Goal: Task Accomplishment & Management: Complete application form

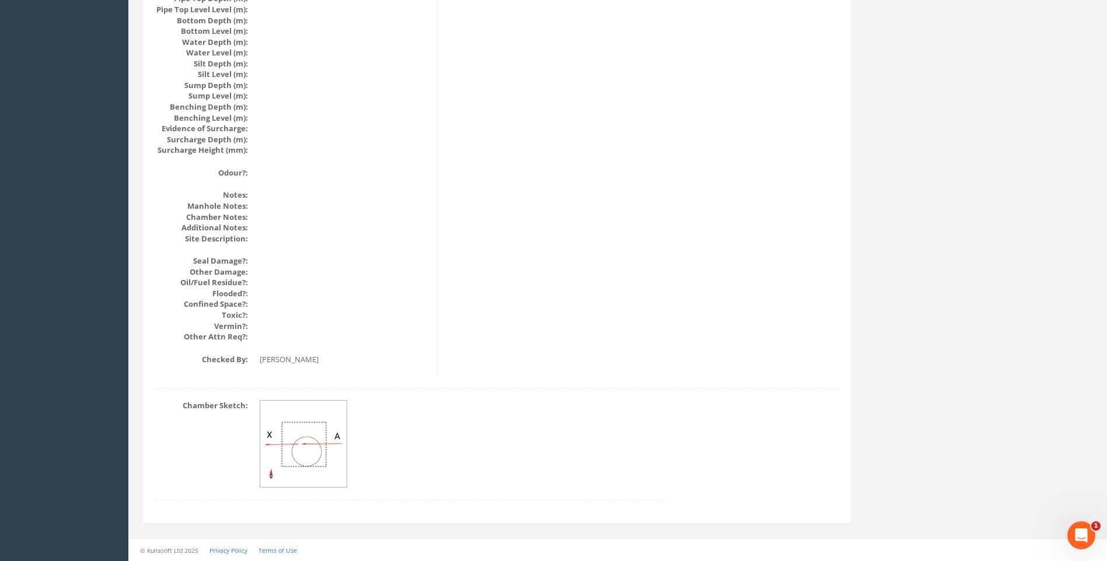
drag, startPoint x: 613, startPoint y: 323, endPoint x: 596, endPoint y: 316, distance: 18.0
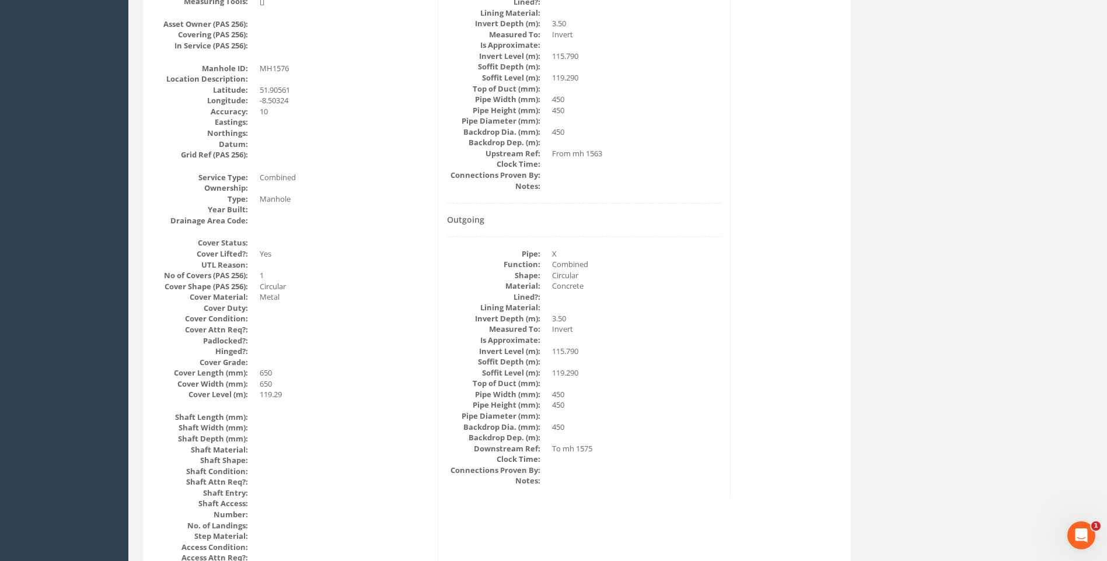
scroll to position [71, 0]
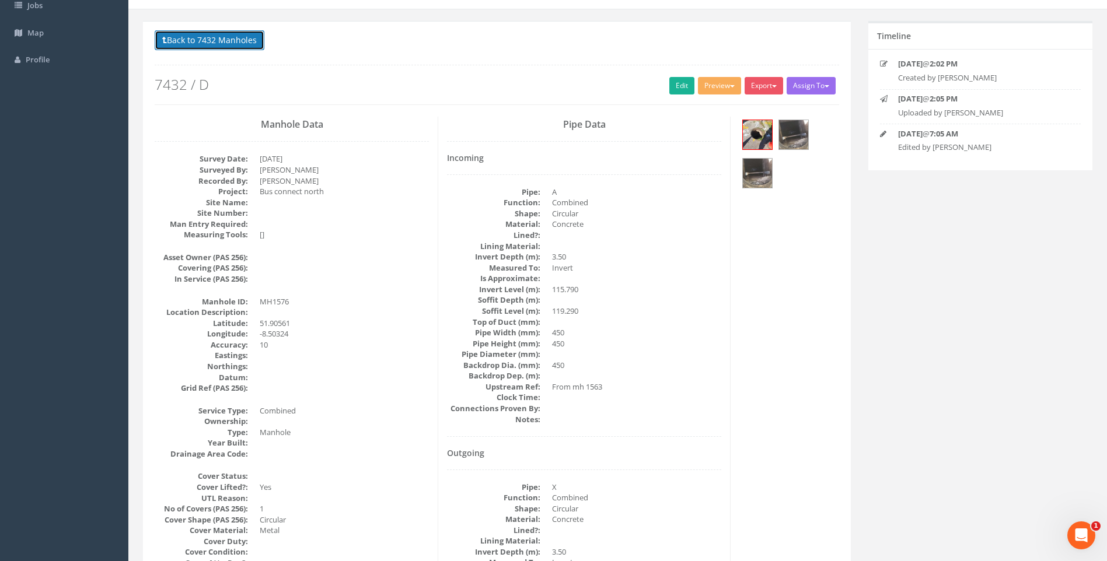
click at [217, 42] on button "Back to 7432 Manholes" at bounding box center [210, 40] width 110 height 20
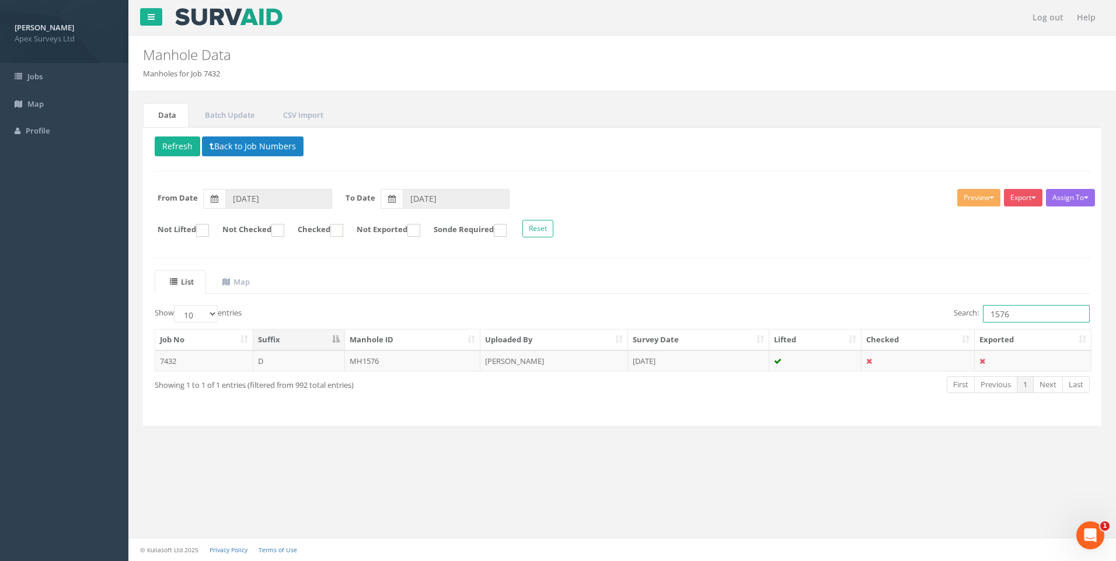
drag, startPoint x: 998, startPoint y: 312, endPoint x: 1012, endPoint y: 312, distance: 14.0
click at [1012, 312] on input "1576" at bounding box center [1036, 314] width 107 height 18
type input "1565"
click at [516, 361] on td "[PERSON_NAME]" at bounding box center [554, 361] width 148 height 21
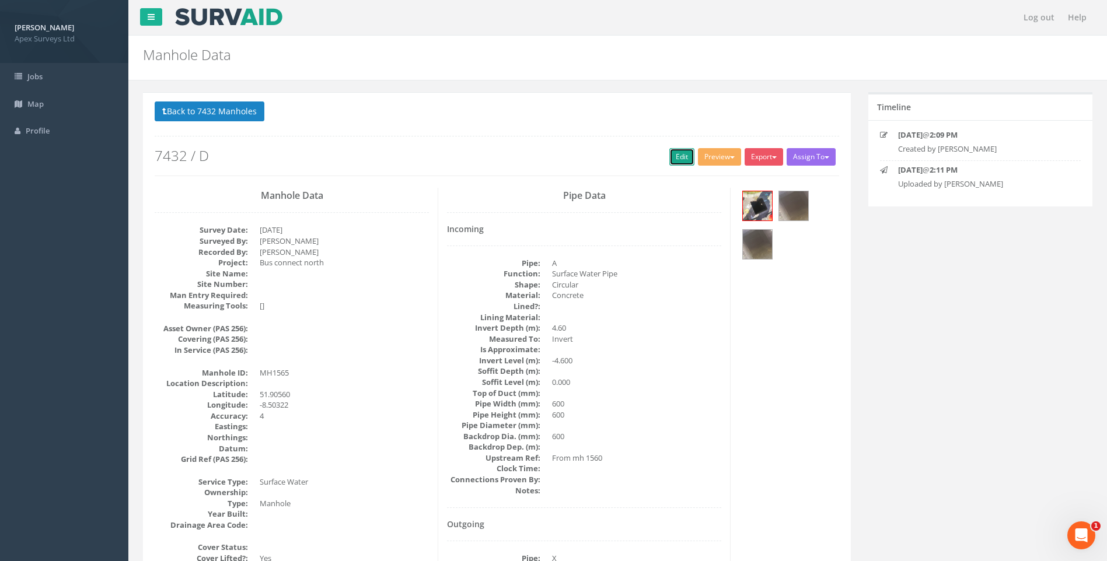
click at [673, 154] on link "Edit" at bounding box center [681, 157] width 25 height 18
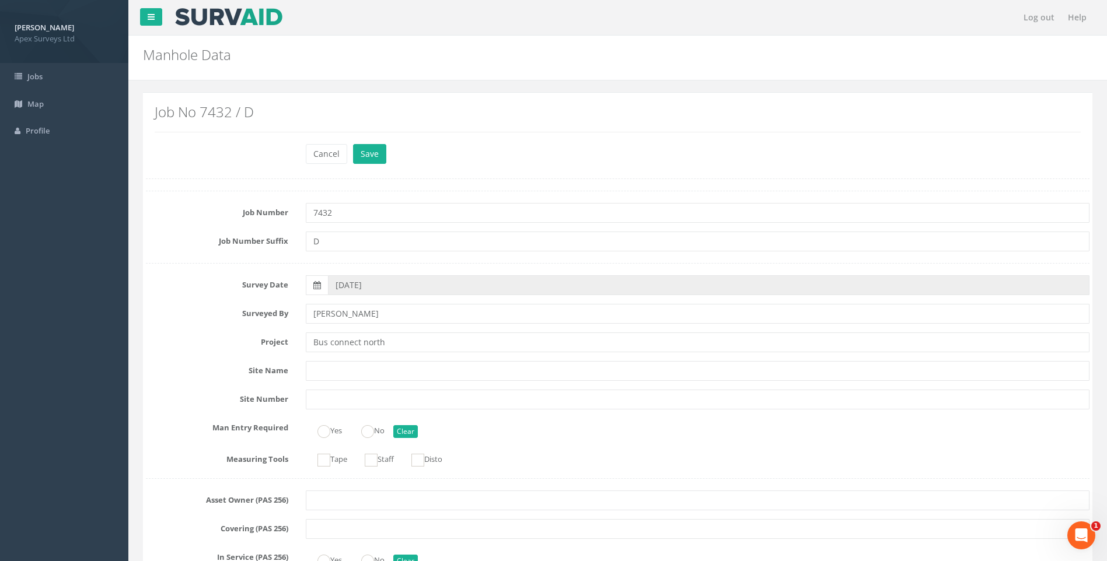
click at [193, 309] on label "Surveyed By" at bounding box center [217, 311] width 160 height 15
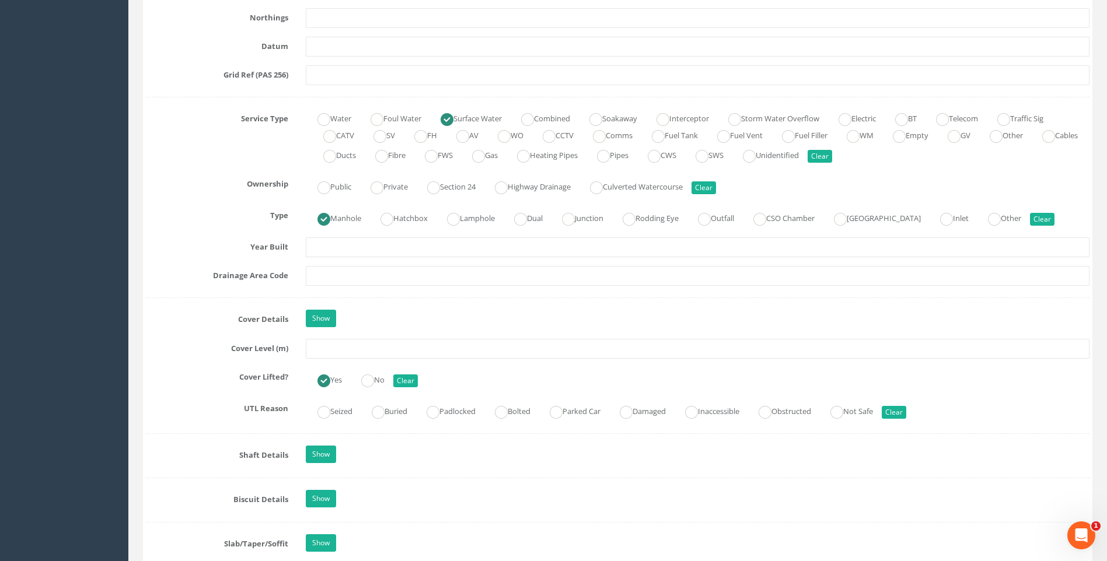
scroll to position [759, 0]
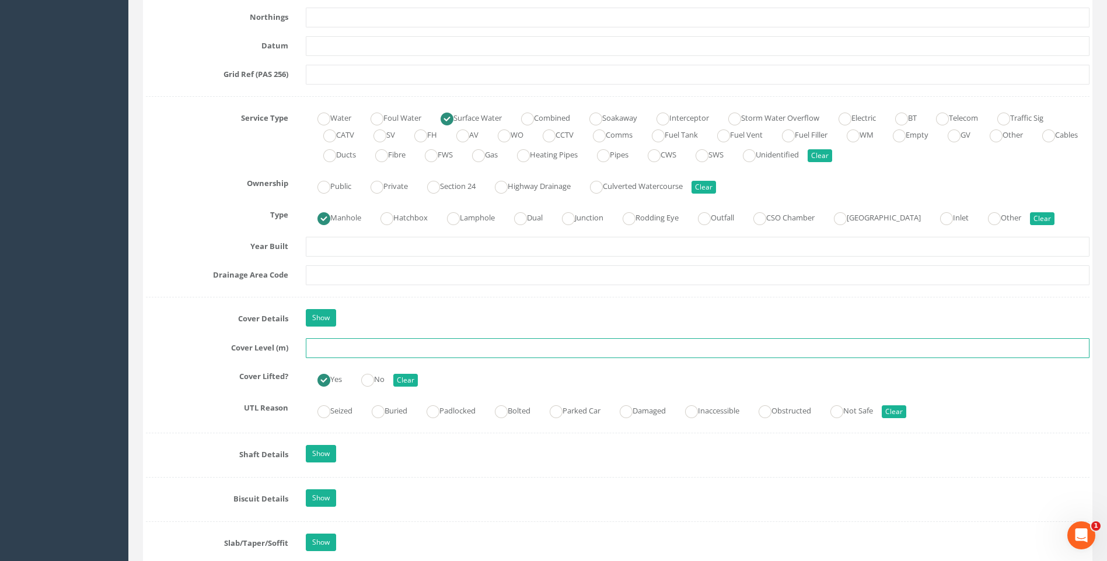
click at [327, 350] on input "text" at bounding box center [698, 348] width 784 height 20
type input "119.24"
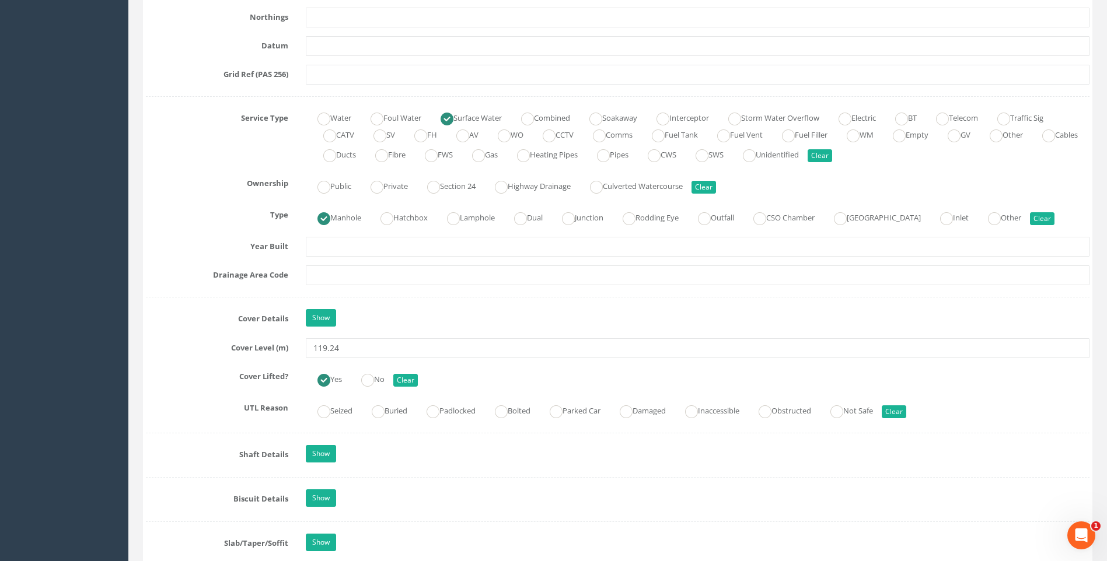
click at [187, 359] on div "Job Number 7432 Job Number Suffix D Survey Date [DATE] Surveyed By [PERSON_NAME…" at bounding box center [617, 397] width 943 height 1930
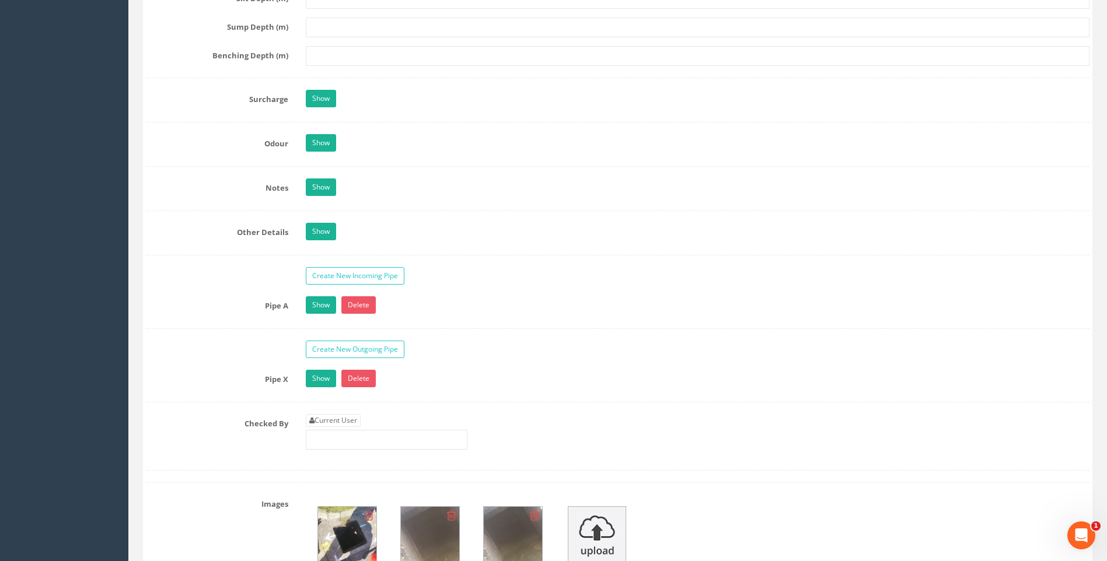
scroll to position [1809, 0]
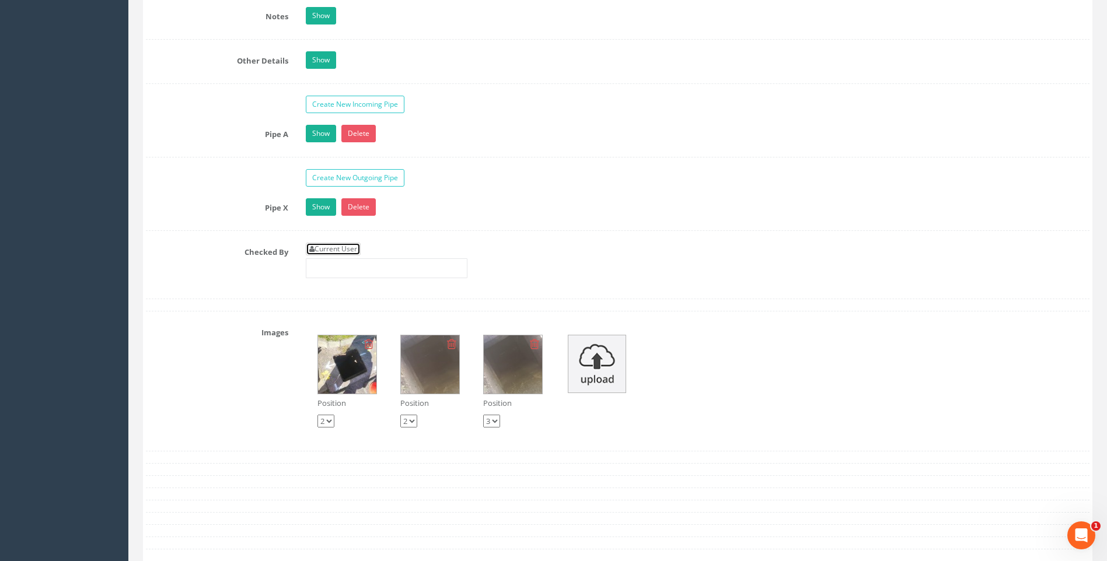
click at [351, 251] on link "Current User" at bounding box center [333, 249] width 55 height 13
type input "[PERSON_NAME]"
click at [184, 284] on div "Checked By Current User [PERSON_NAME]" at bounding box center [617, 265] width 961 height 44
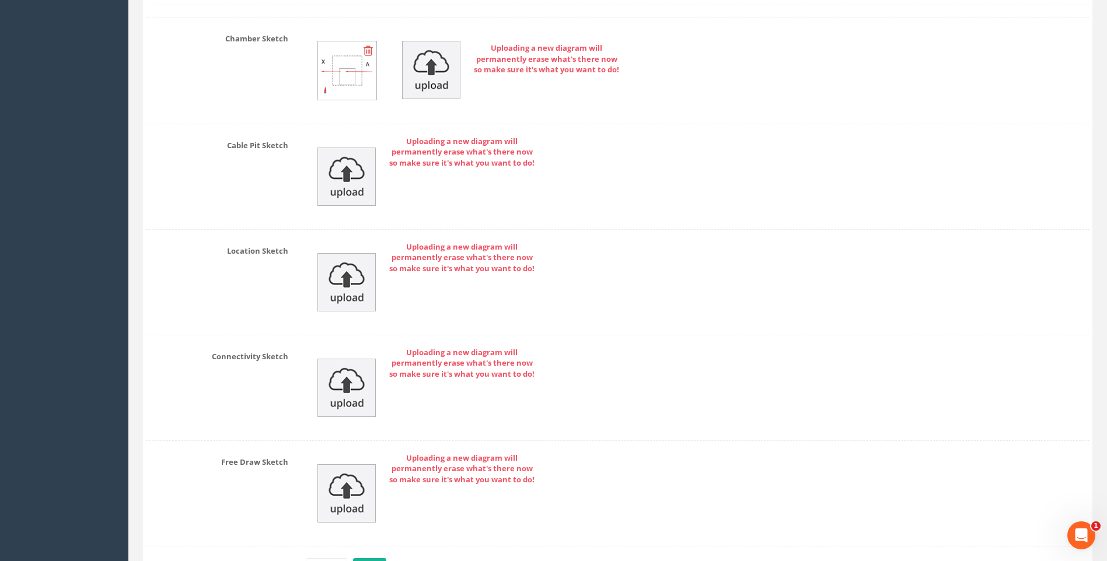
scroll to position [2480, 0]
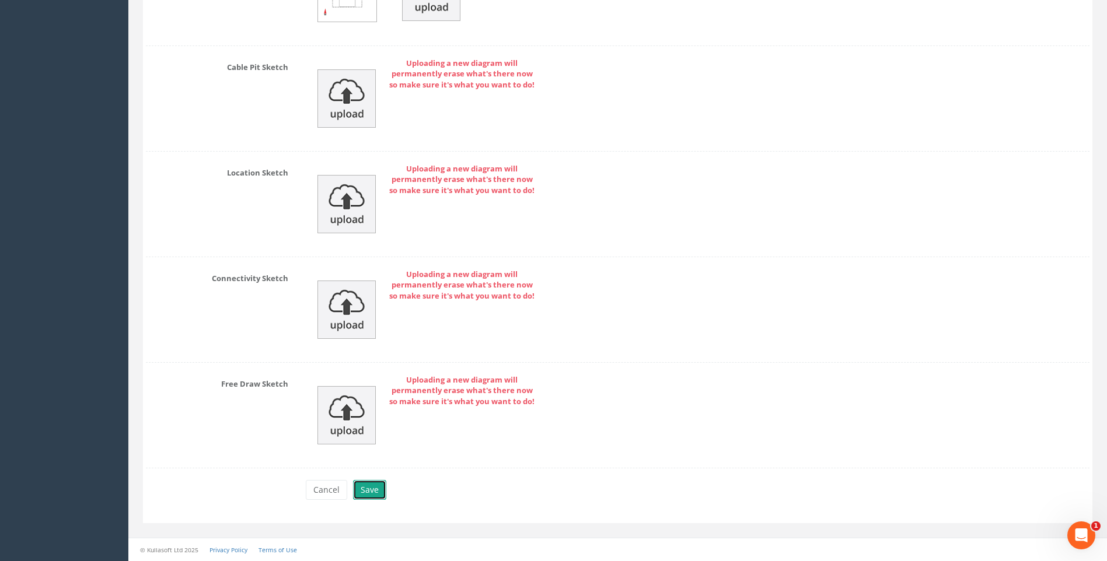
click at [368, 487] on button "Save" at bounding box center [369, 490] width 33 height 20
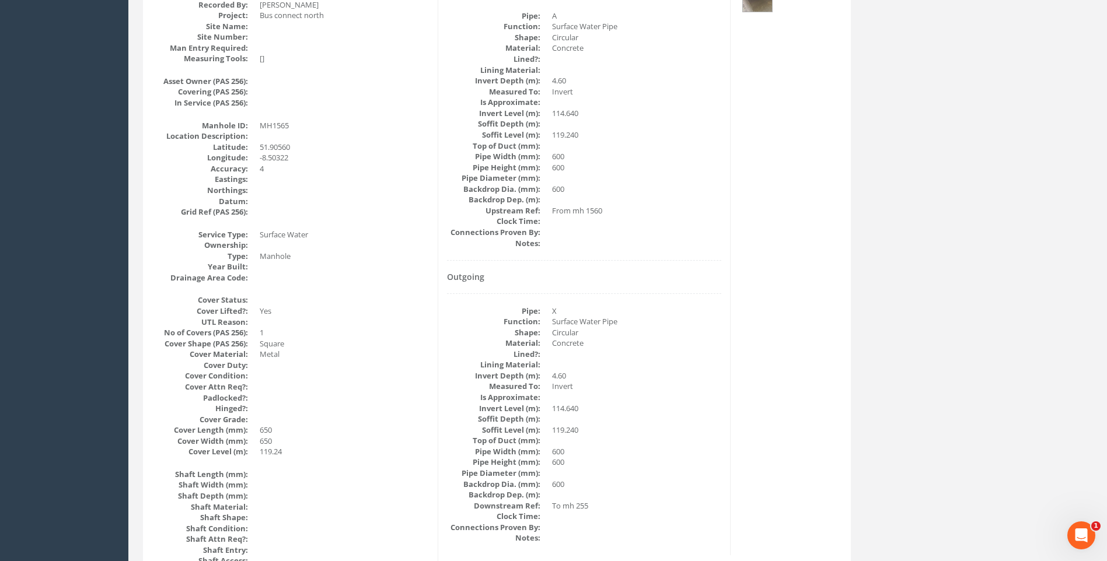
scroll to position [246, 0]
click at [628, 360] on dd at bounding box center [636, 355] width 169 height 11
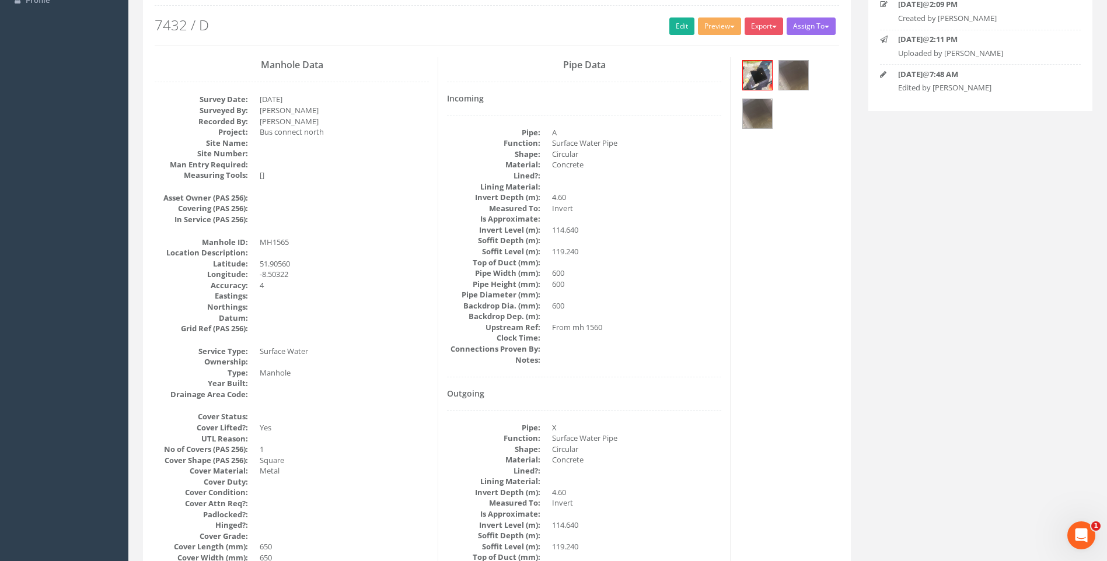
scroll to position [0, 0]
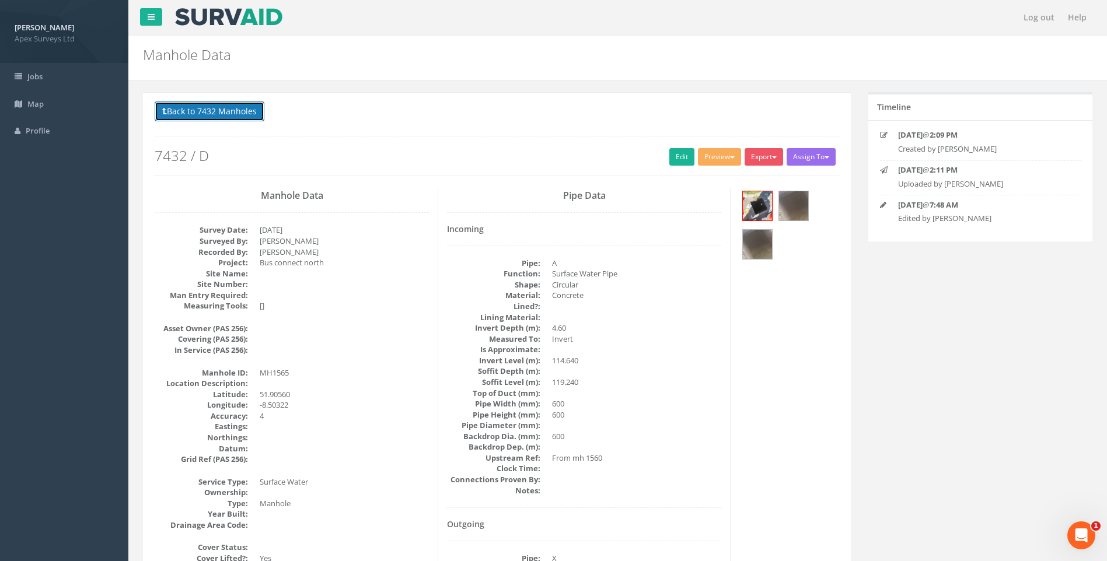
click at [242, 110] on button "Back to 7432 Manholes" at bounding box center [210, 112] width 110 height 20
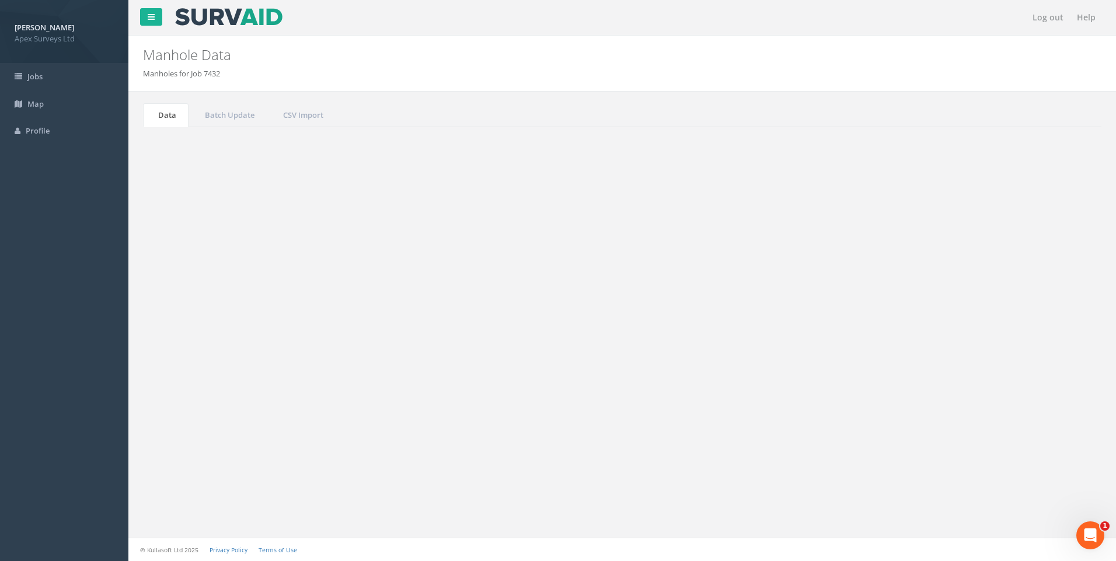
drag, startPoint x: 998, startPoint y: 313, endPoint x: 1019, endPoint y: 313, distance: 20.4
click at [1019, 313] on input "1565" at bounding box center [1036, 314] width 107 height 18
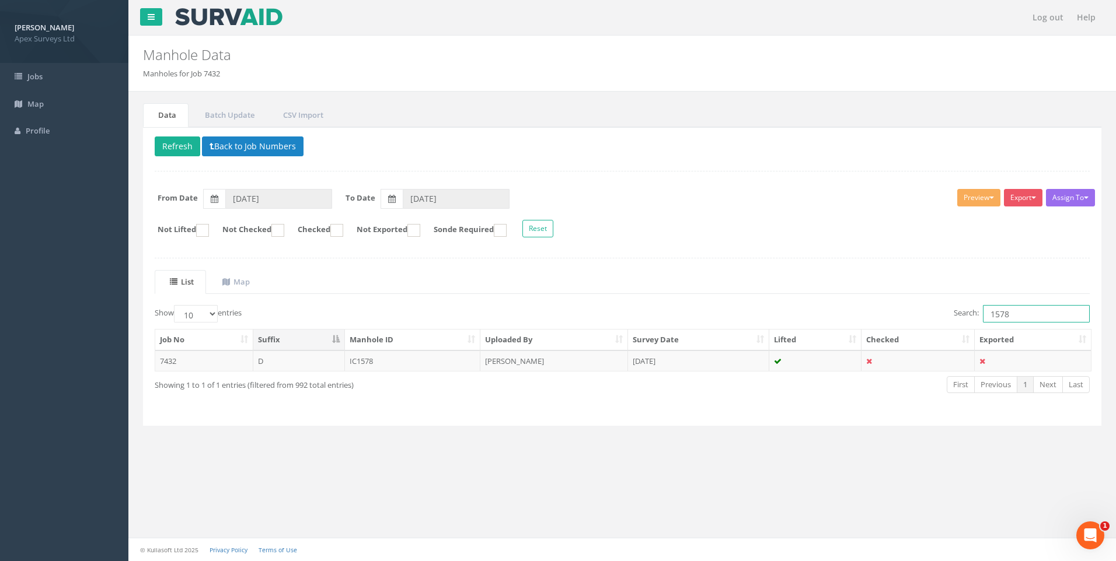
type input "1578"
click at [516, 361] on td "[PERSON_NAME]" at bounding box center [554, 361] width 148 height 21
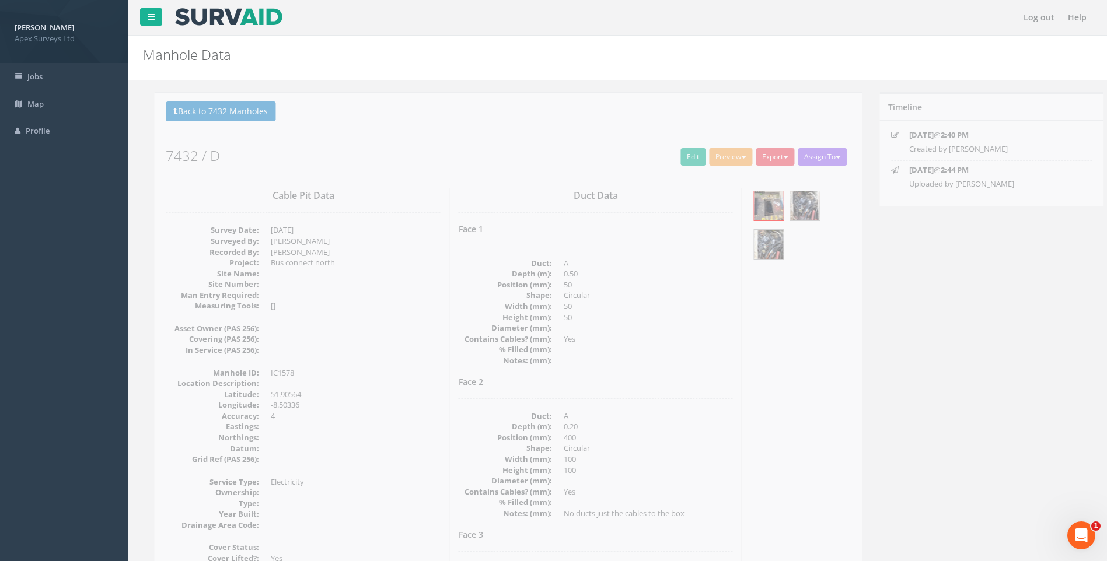
click at [720, 350] on dd at bounding box center [636, 349] width 169 height 11
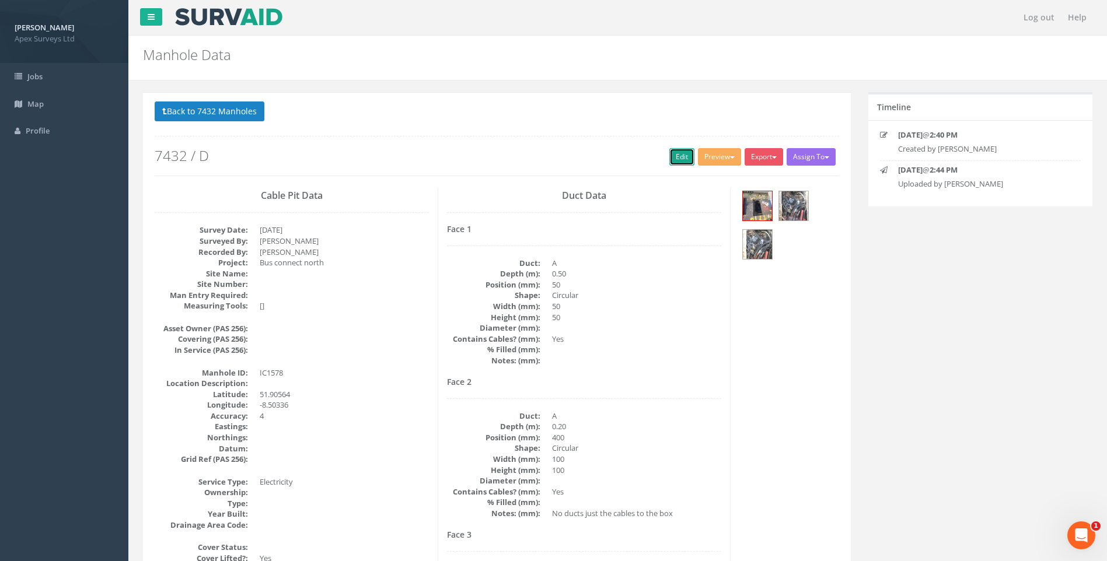
click at [675, 155] on link "Edit" at bounding box center [681, 157] width 25 height 18
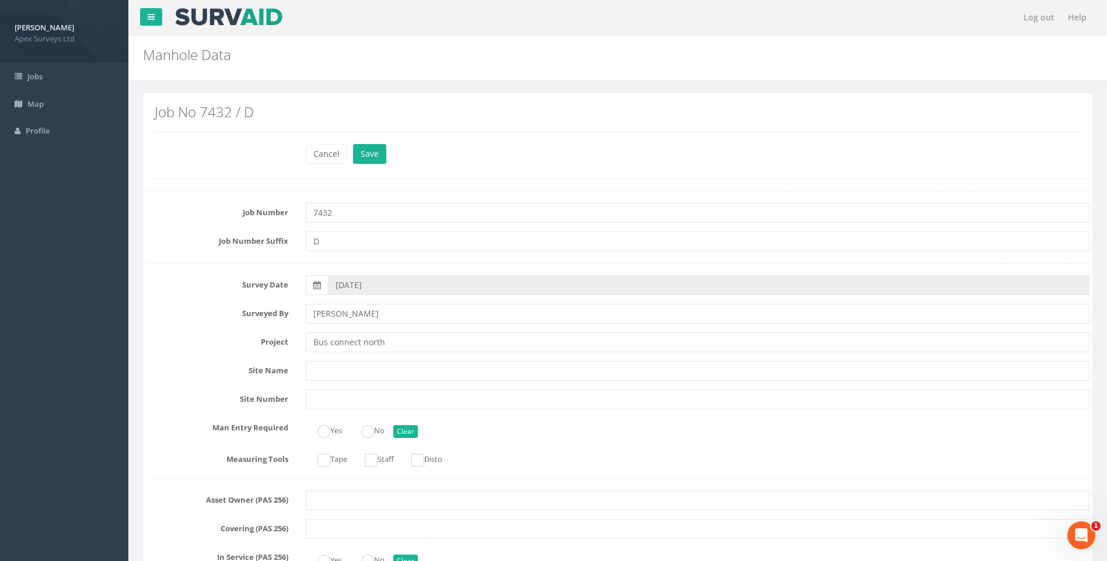
click at [184, 374] on label "Site Name" at bounding box center [217, 368] width 160 height 15
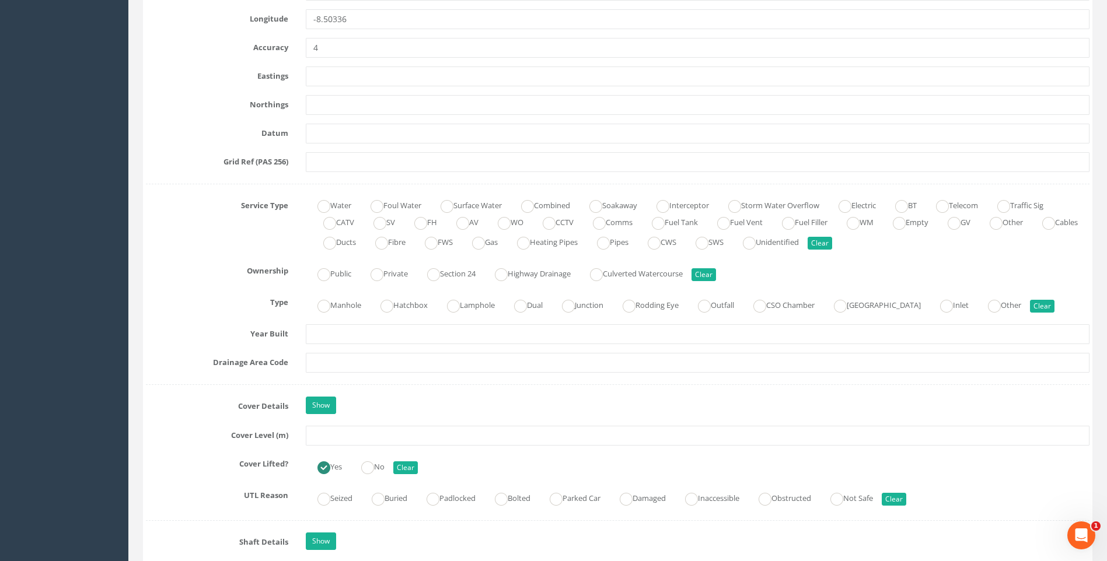
scroll to position [700, 0]
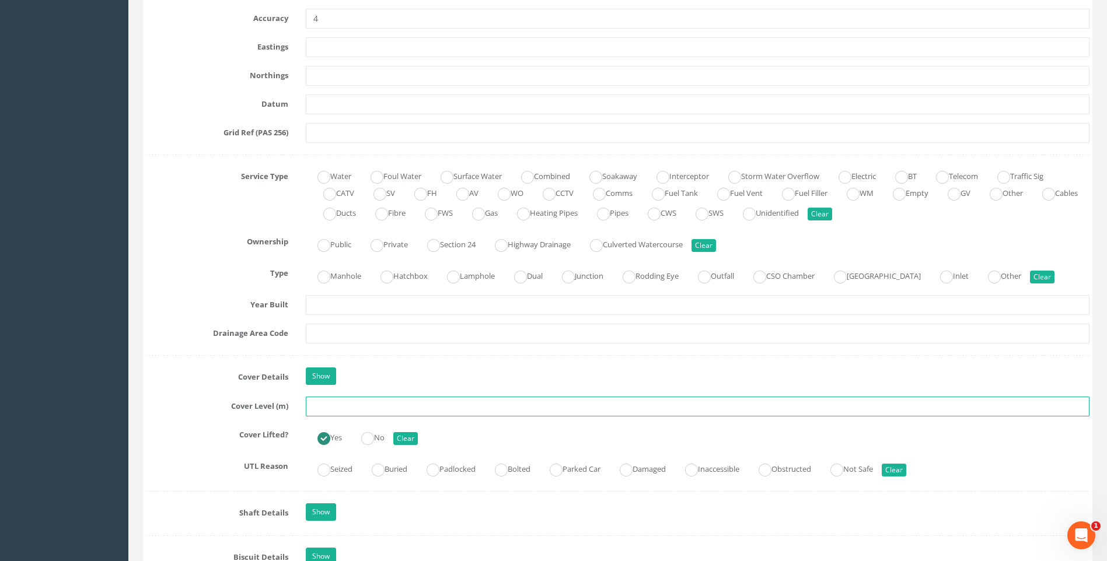
click at [354, 409] on input "text" at bounding box center [698, 407] width 784 height 20
type input "119.47"
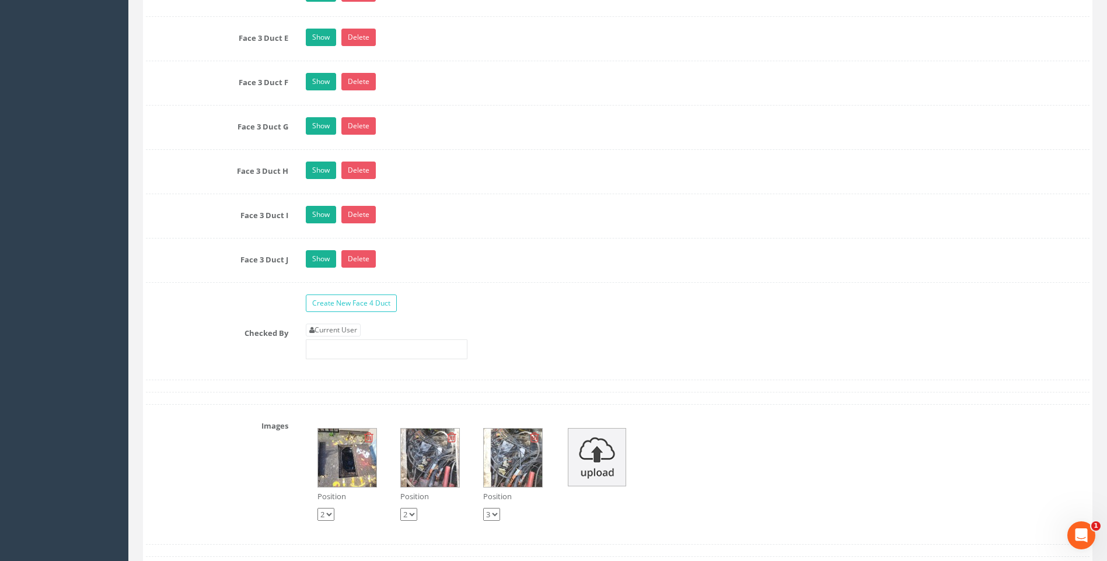
scroll to position [2334, 0]
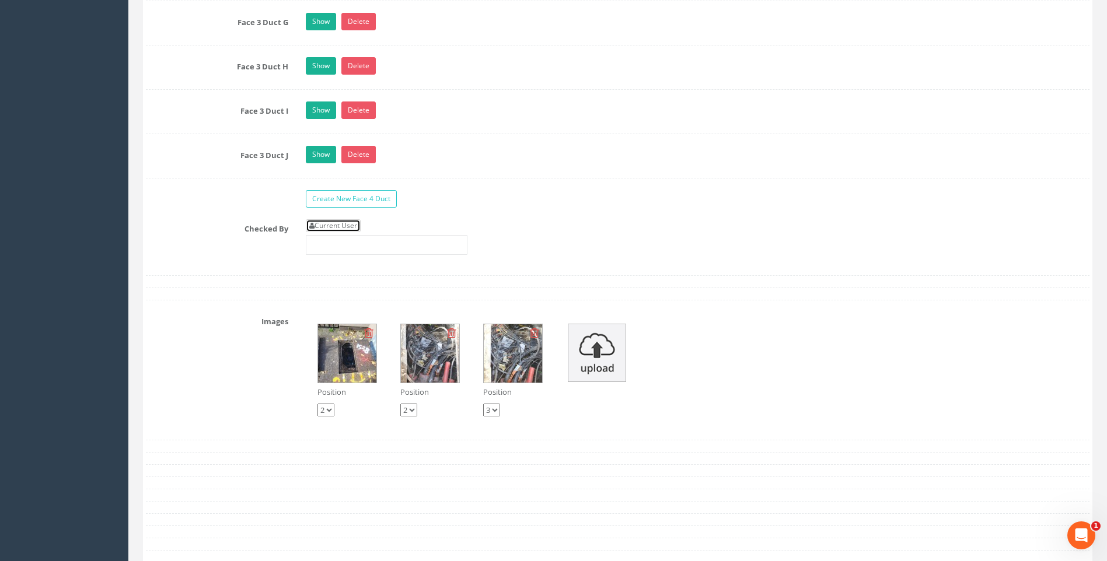
drag, startPoint x: 340, startPoint y: 226, endPoint x: 321, endPoint y: 230, distance: 19.1
click at [340, 227] on link "Current User" at bounding box center [333, 225] width 55 height 13
type input "[PERSON_NAME]"
click at [249, 243] on div "Checked By Current User [PERSON_NAME]" at bounding box center [617, 241] width 961 height 44
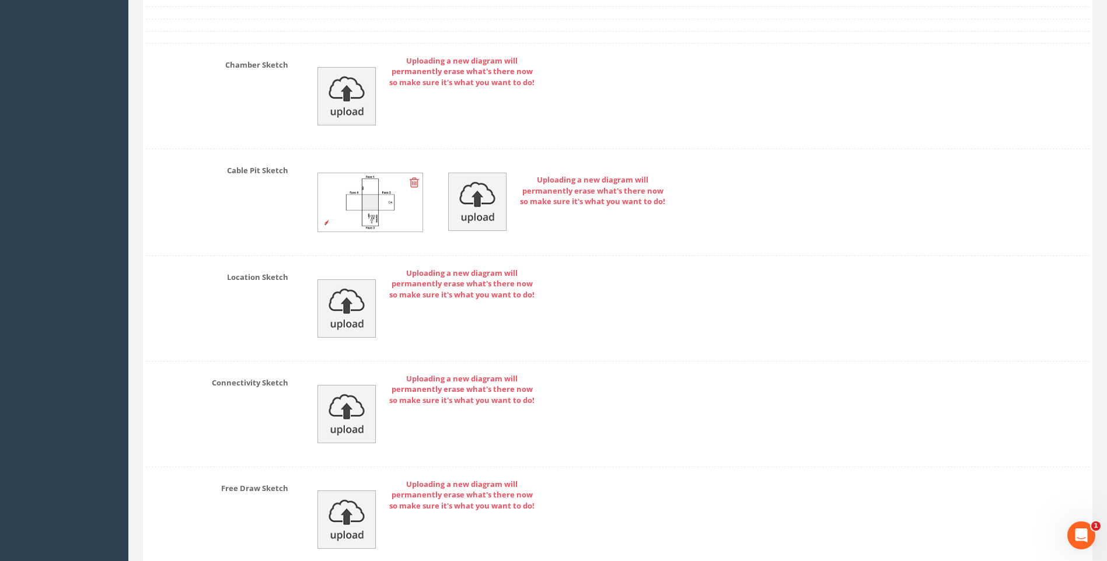
scroll to position [2994, 0]
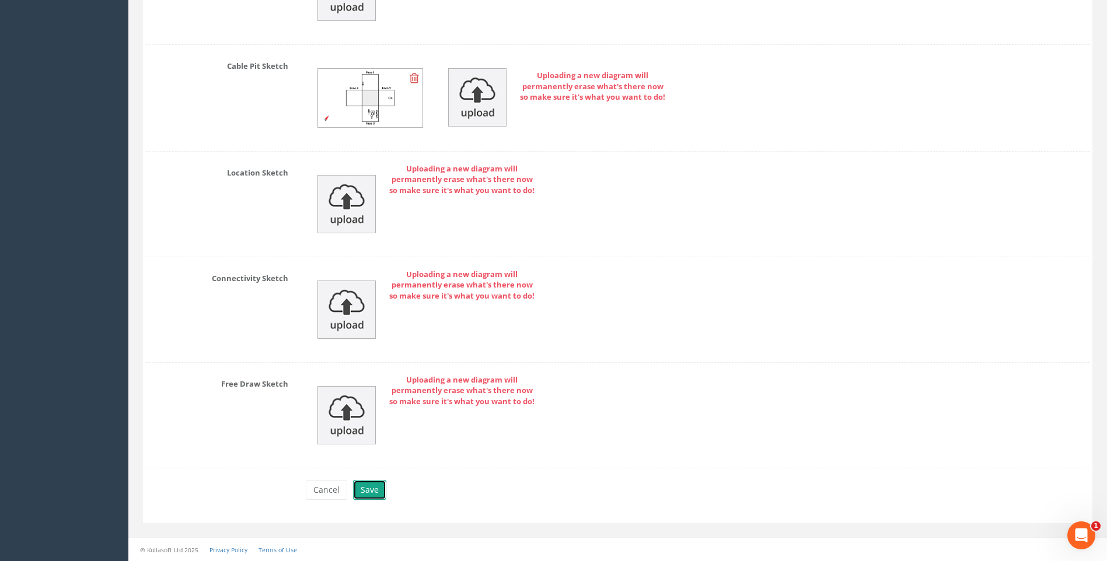
click at [371, 489] on button "Save" at bounding box center [369, 490] width 33 height 20
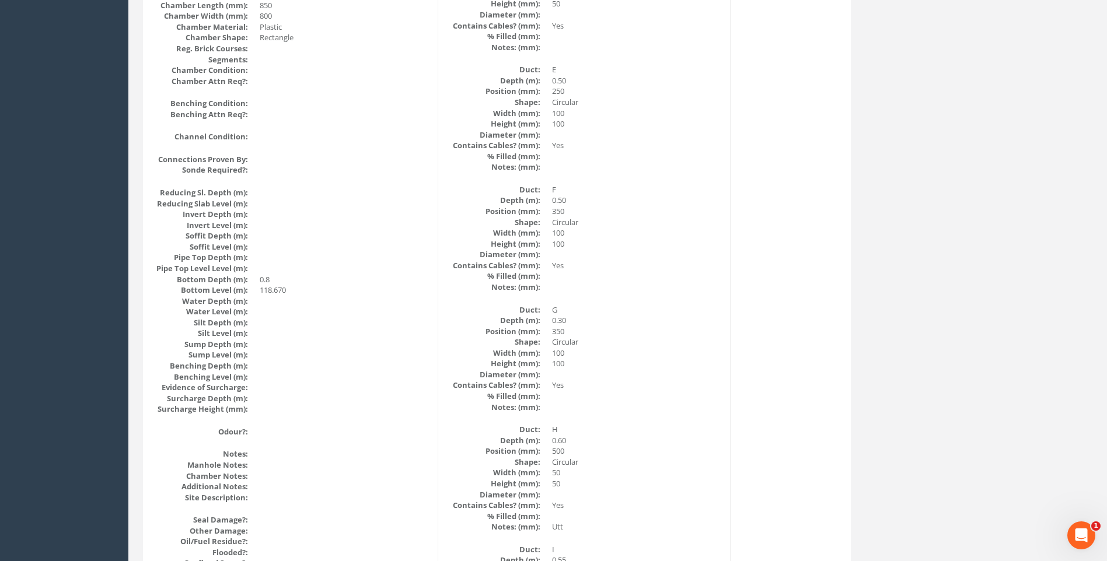
scroll to position [978, 0]
click at [645, 351] on dd "100" at bounding box center [636, 353] width 169 height 11
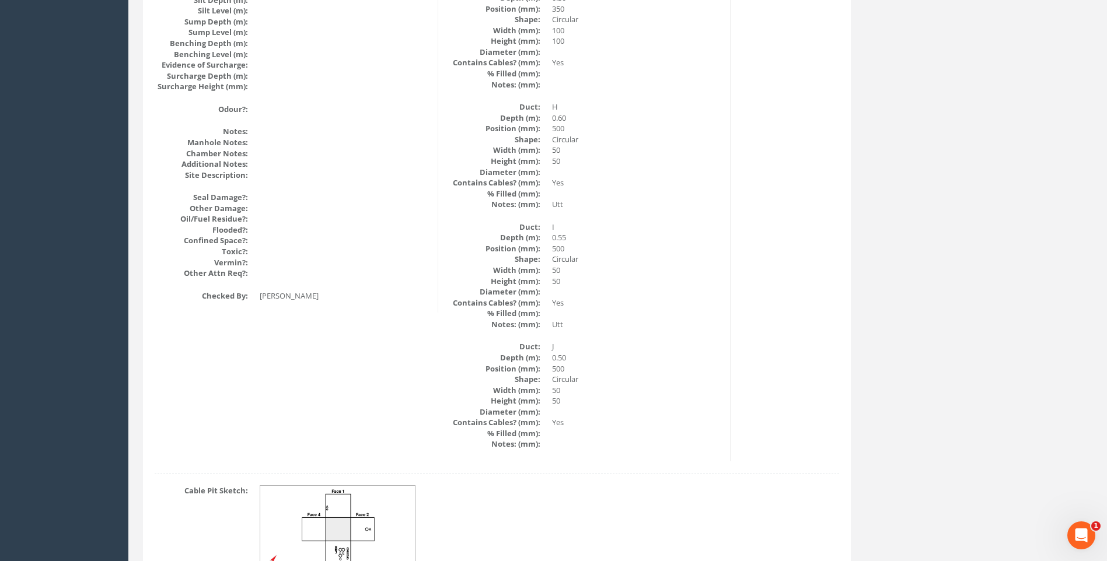
scroll to position [1387, 0]
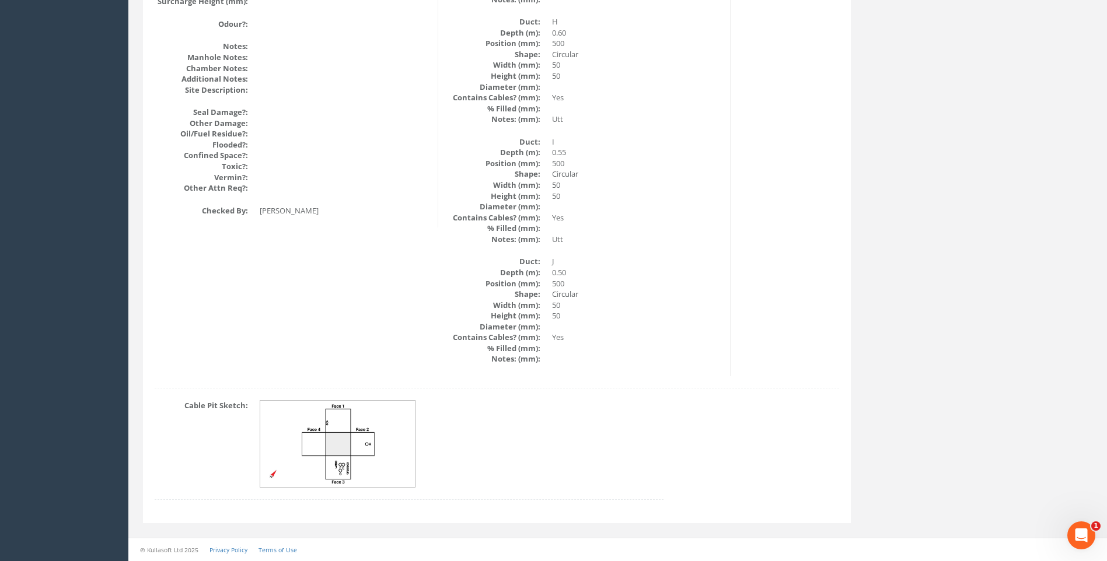
click at [363, 445] on img at bounding box center [338, 444] width 156 height 87
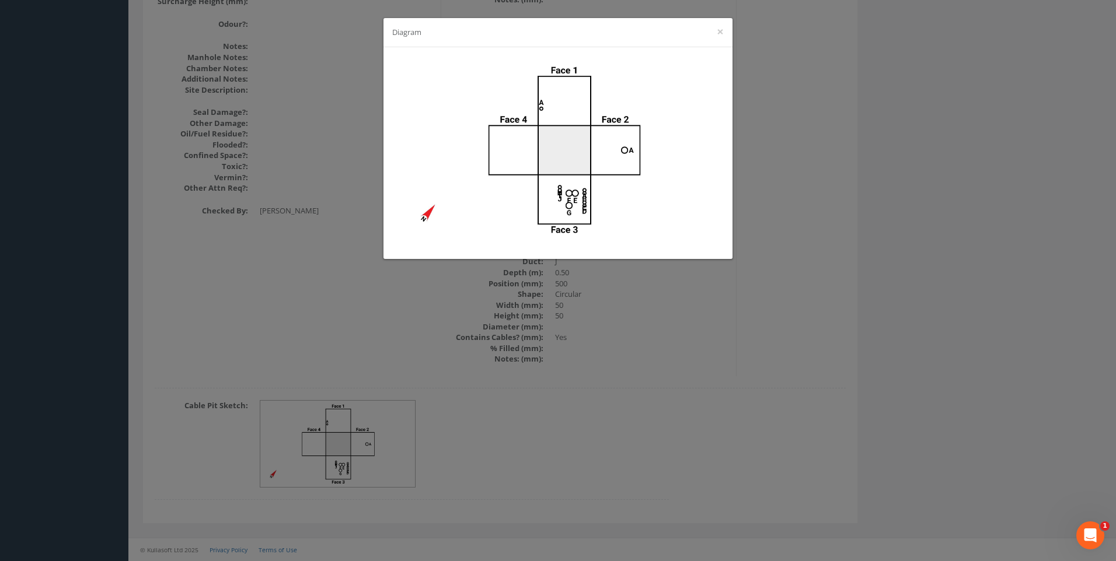
click at [798, 271] on div "Diagram ×" at bounding box center [558, 280] width 1116 height 561
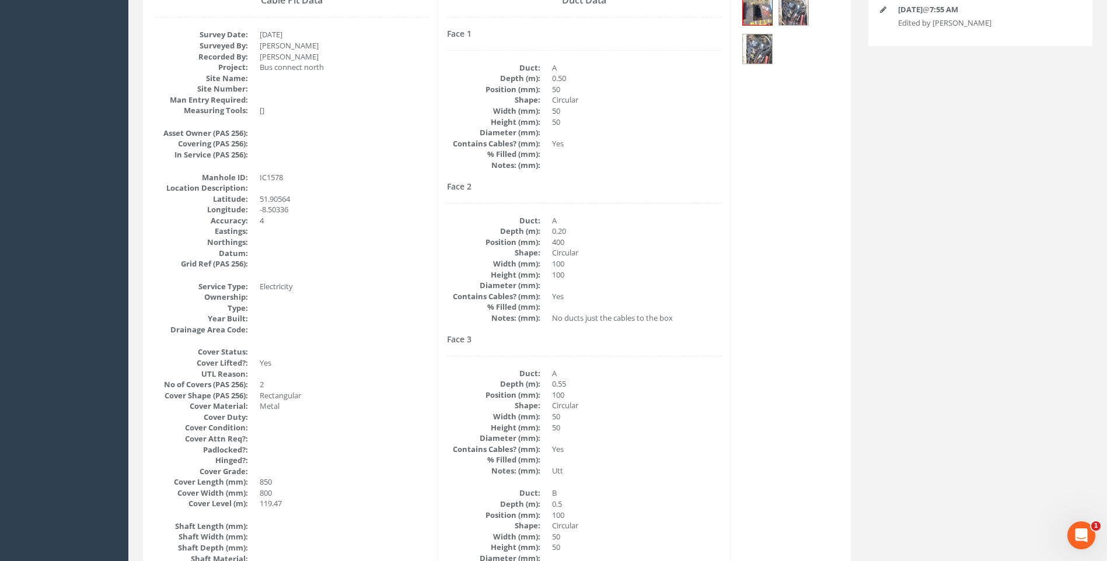
scroll to position [175, 0]
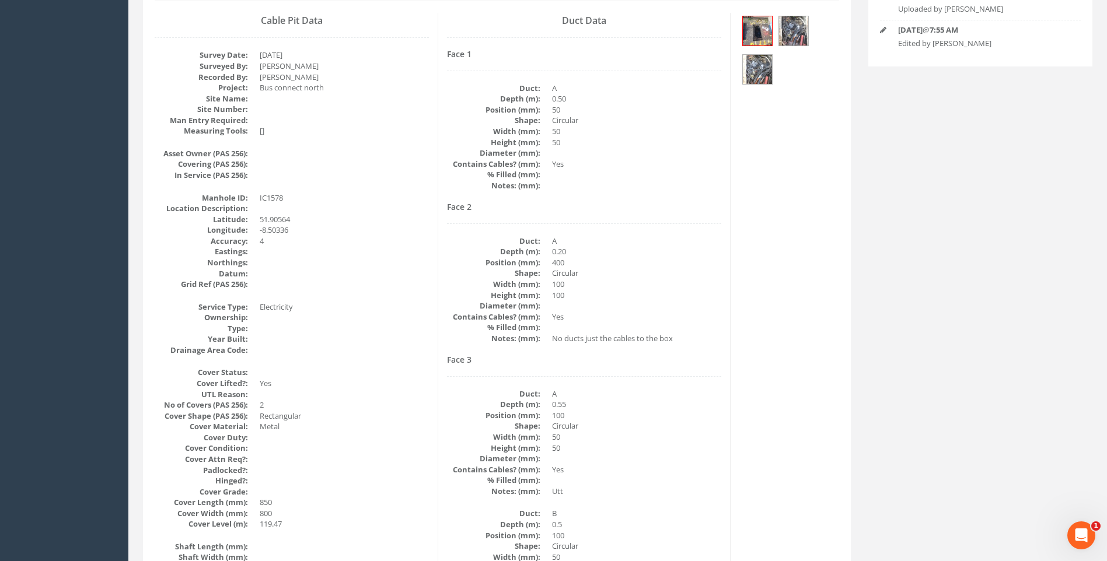
click at [713, 290] on dd "100" at bounding box center [636, 295] width 169 height 11
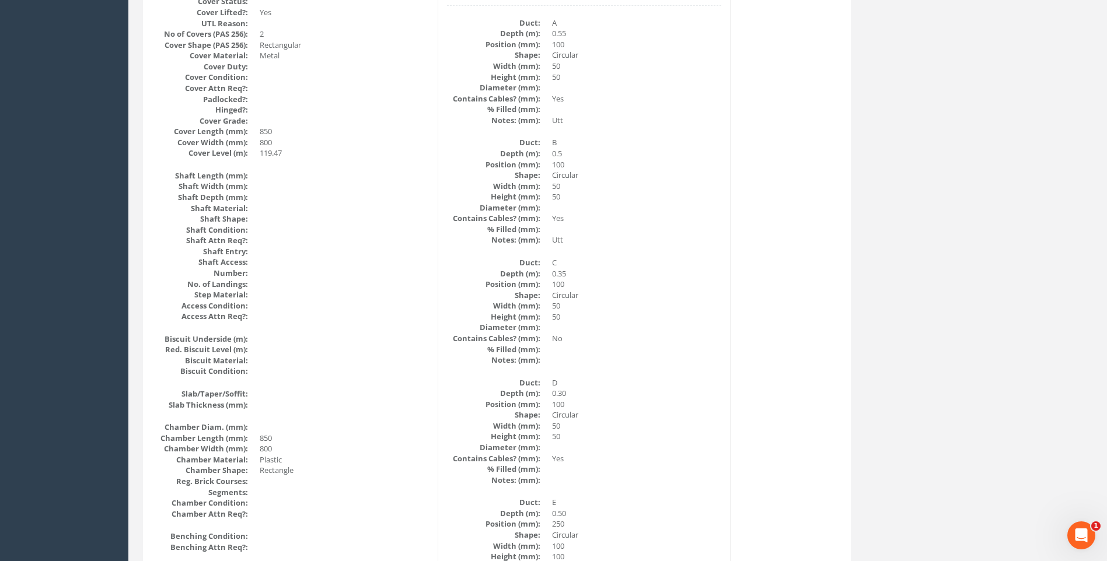
scroll to position [525, 0]
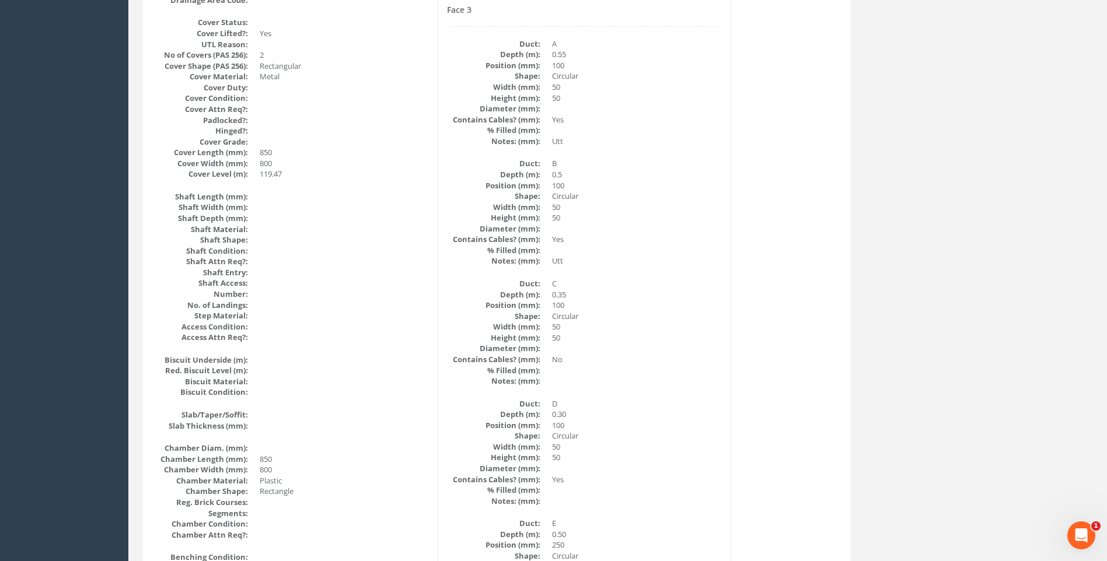
click at [655, 300] on dd "100" at bounding box center [636, 305] width 169 height 11
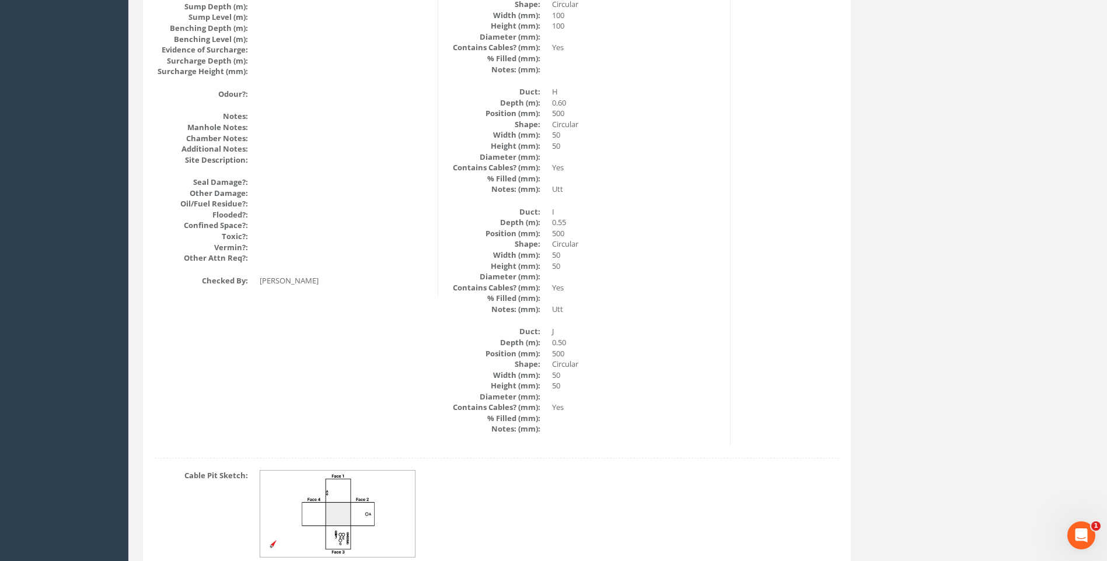
scroll to position [1212, 0]
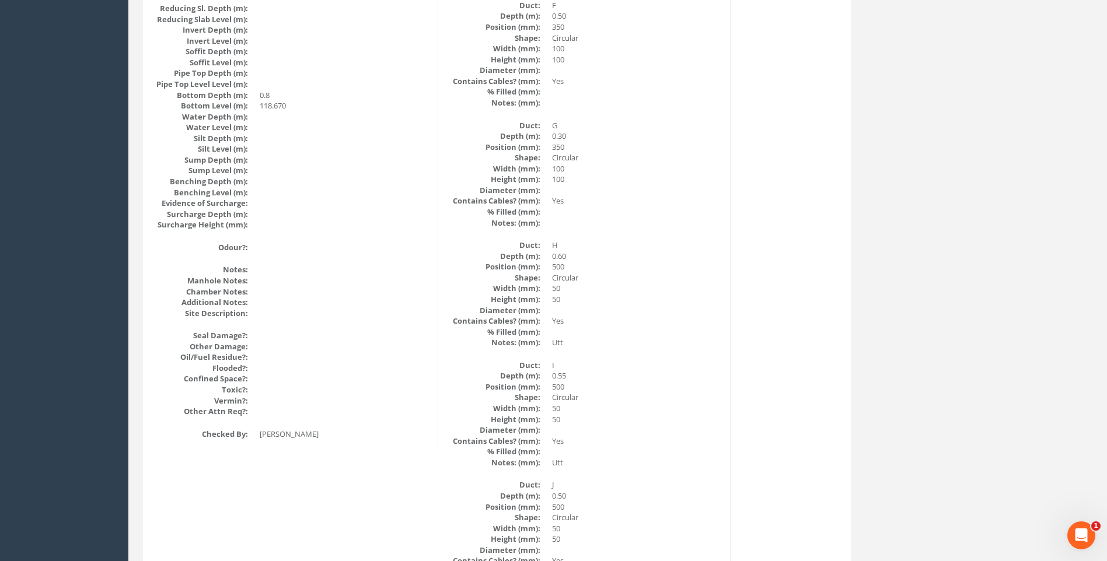
scroll to position [1154, 0]
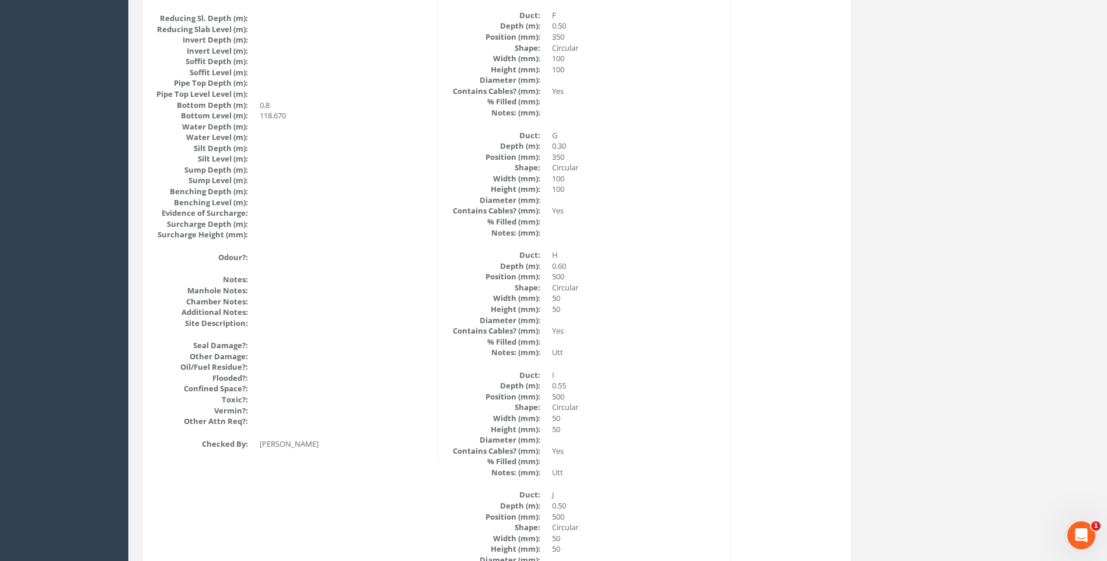
click at [585, 296] on dd "50" at bounding box center [636, 298] width 169 height 11
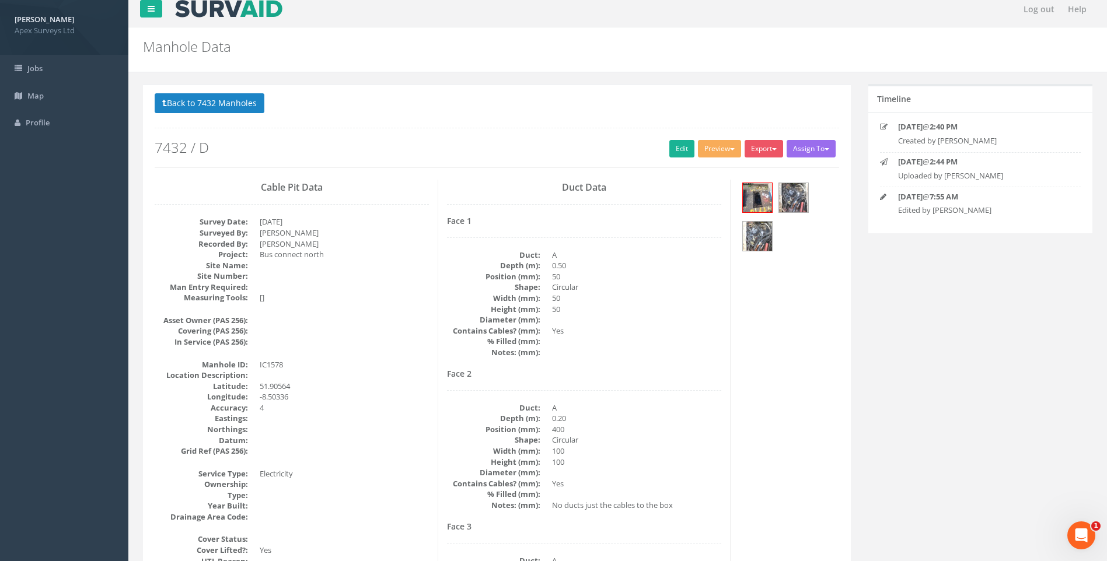
scroll to position [0, 0]
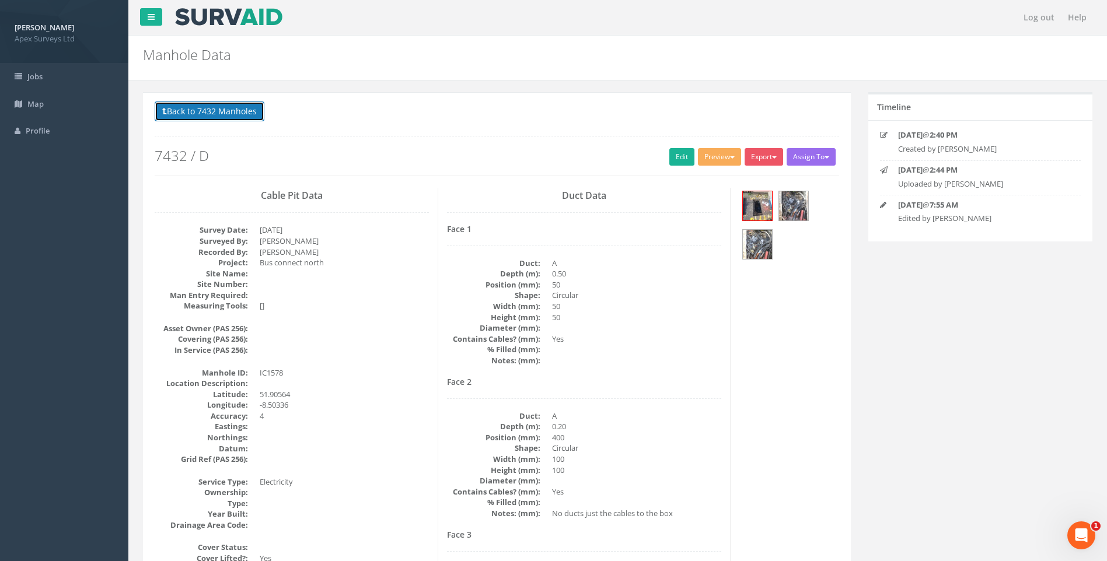
click at [230, 113] on button "Back to 7432 Manholes" at bounding box center [210, 112] width 110 height 20
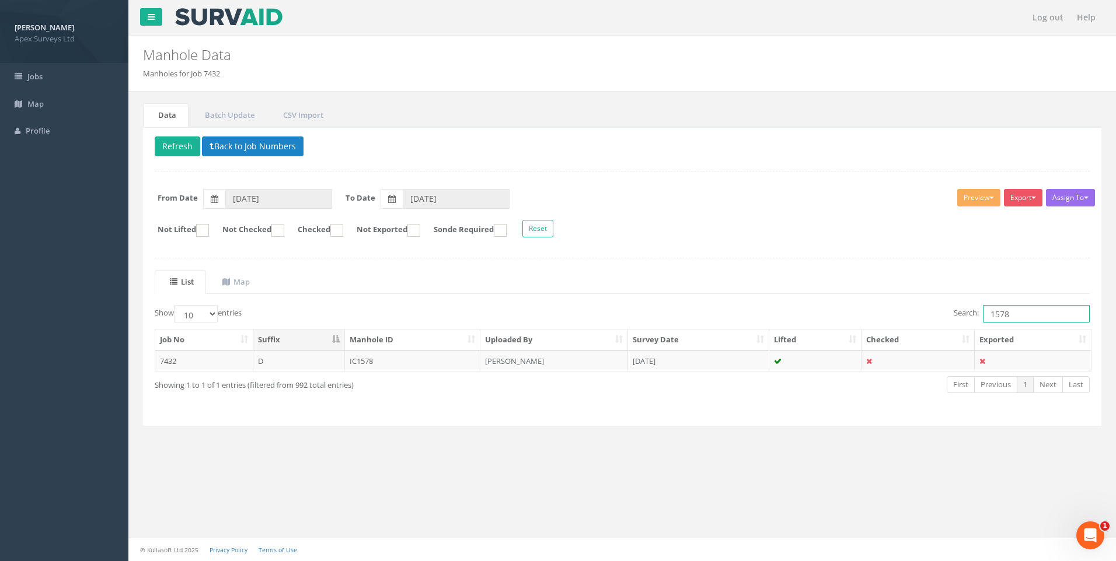
drag, startPoint x: 1003, startPoint y: 312, endPoint x: 1023, endPoint y: 316, distance: 20.8
click at [1023, 316] on input "1578" at bounding box center [1036, 314] width 107 height 18
type input "1577"
click at [515, 359] on td "[PERSON_NAME]" at bounding box center [554, 361] width 148 height 21
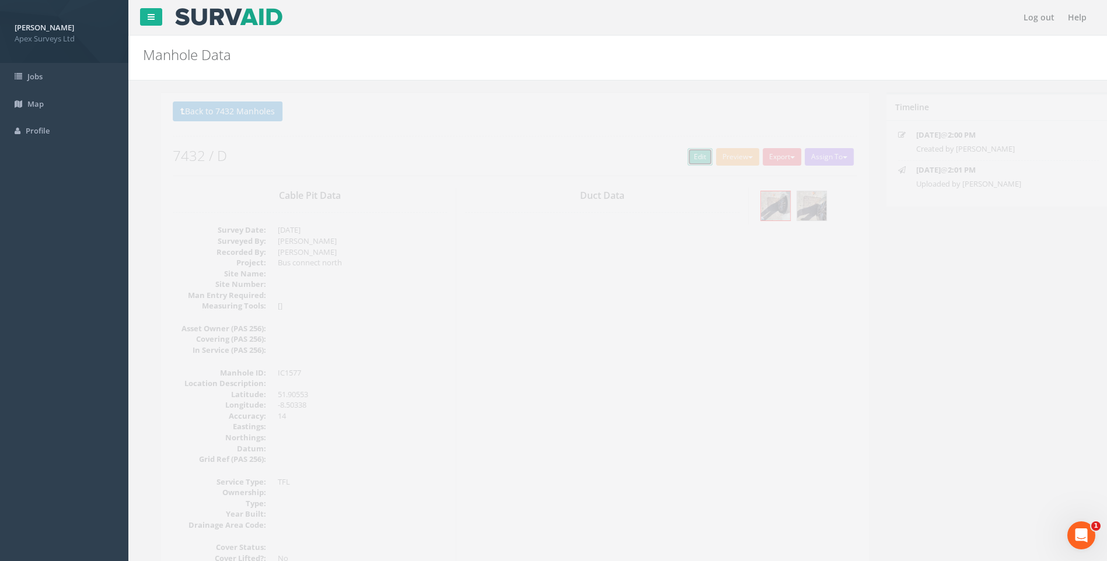
click at [670, 159] on link "Edit" at bounding box center [681, 157] width 25 height 18
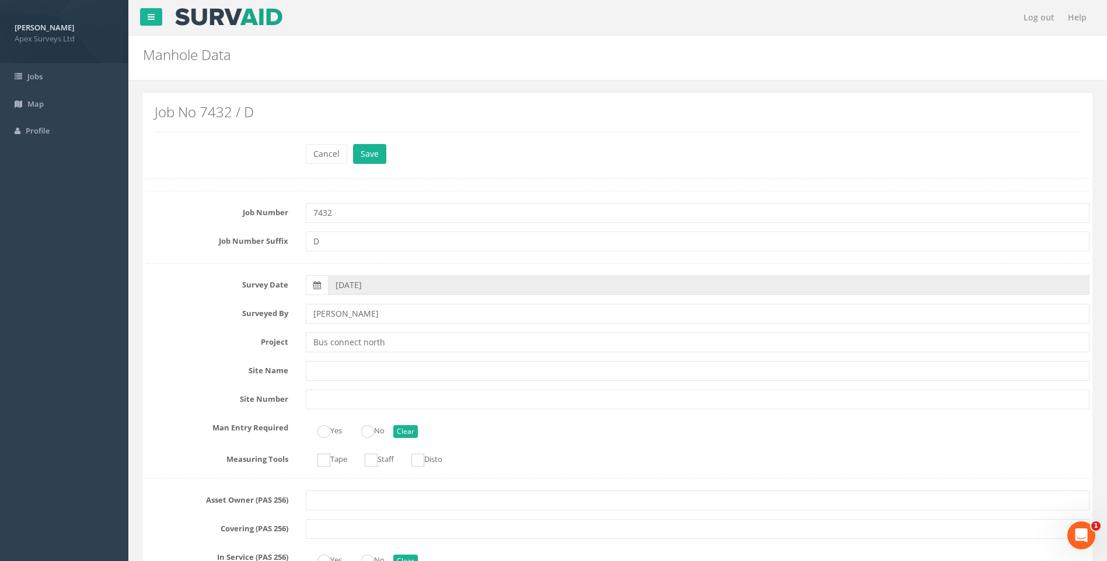
click at [235, 333] on label "Project" at bounding box center [217, 340] width 160 height 15
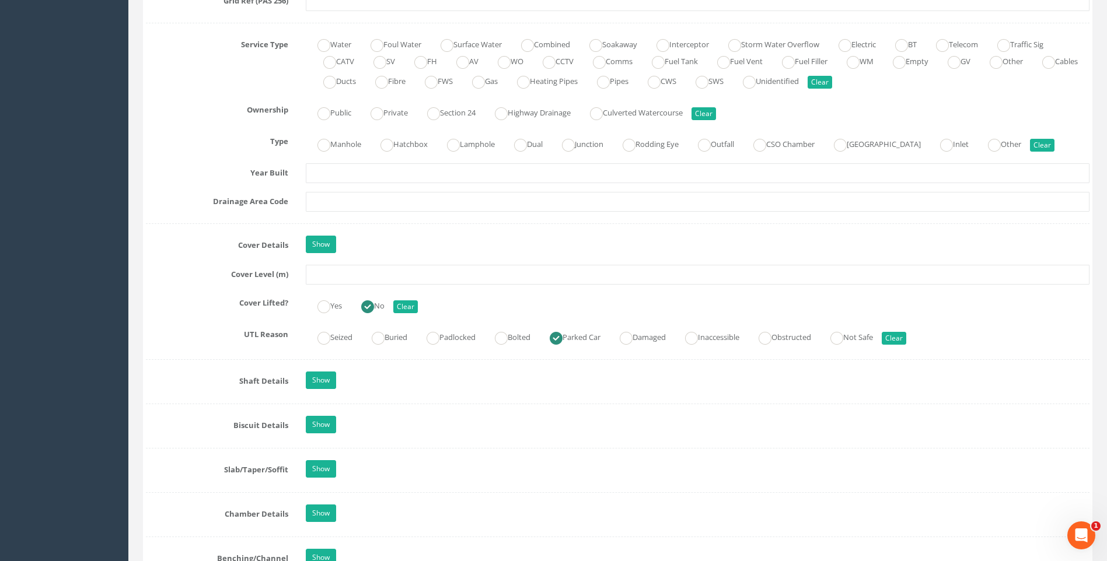
scroll to position [934, 0]
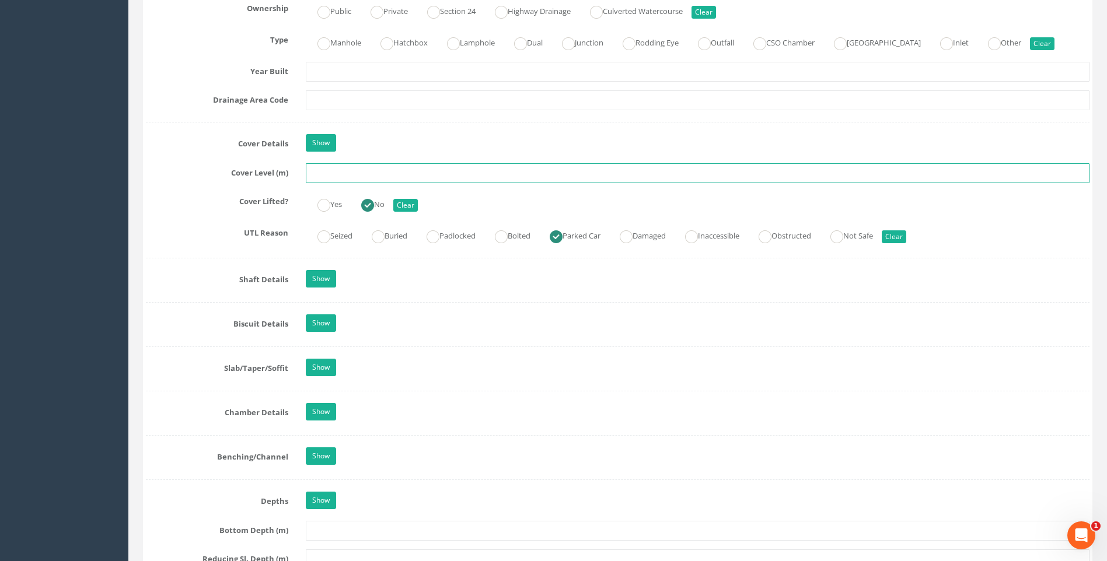
click at [333, 180] on input "text" at bounding box center [698, 173] width 784 height 20
type input "118.82"
click at [191, 240] on div "UTL Reason Seized Buried Padlocked Bolted Parked Car Damaged Inaccessible Obstr…" at bounding box center [617, 234] width 961 height 23
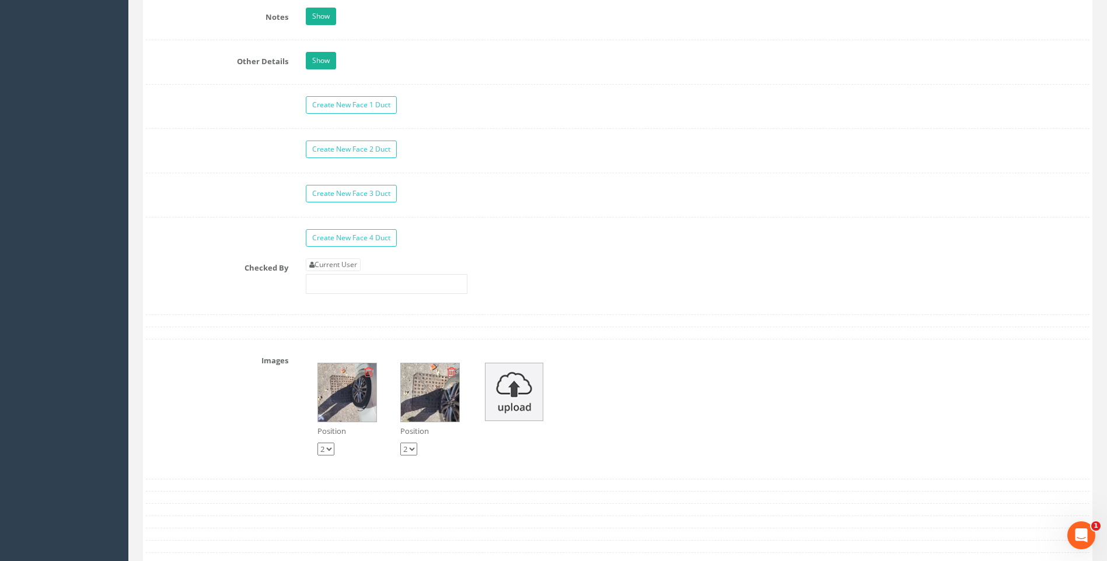
scroll to position [1809, 0]
click at [321, 262] on link "Current User" at bounding box center [333, 264] width 55 height 13
type input "[PERSON_NAME]"
click at [237, 265] on label "Checked By" at bounding box center [217, 265] width 160 height 15
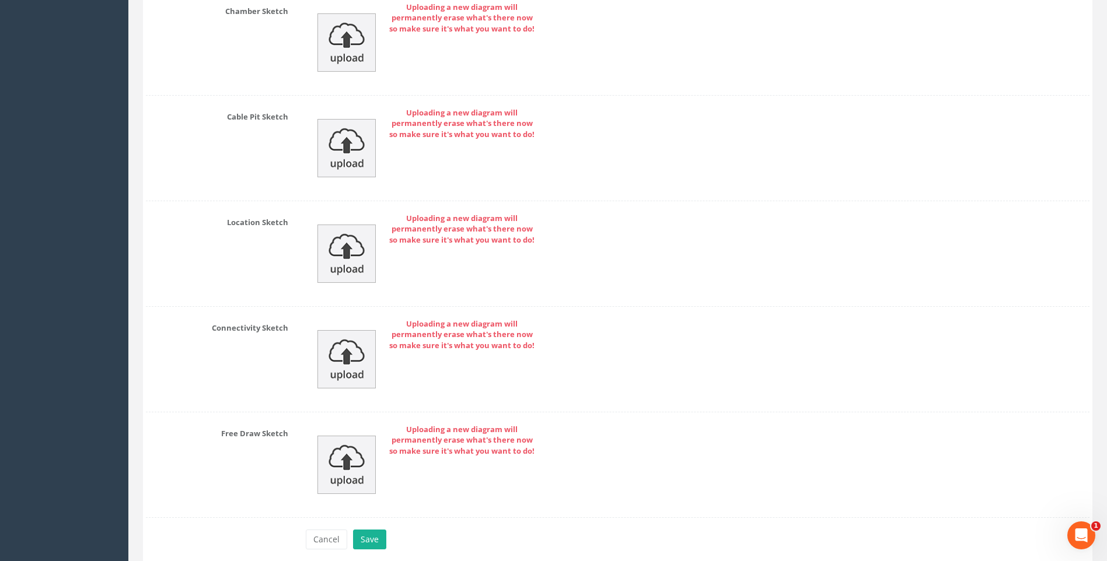
scroll to position [2507, 0]
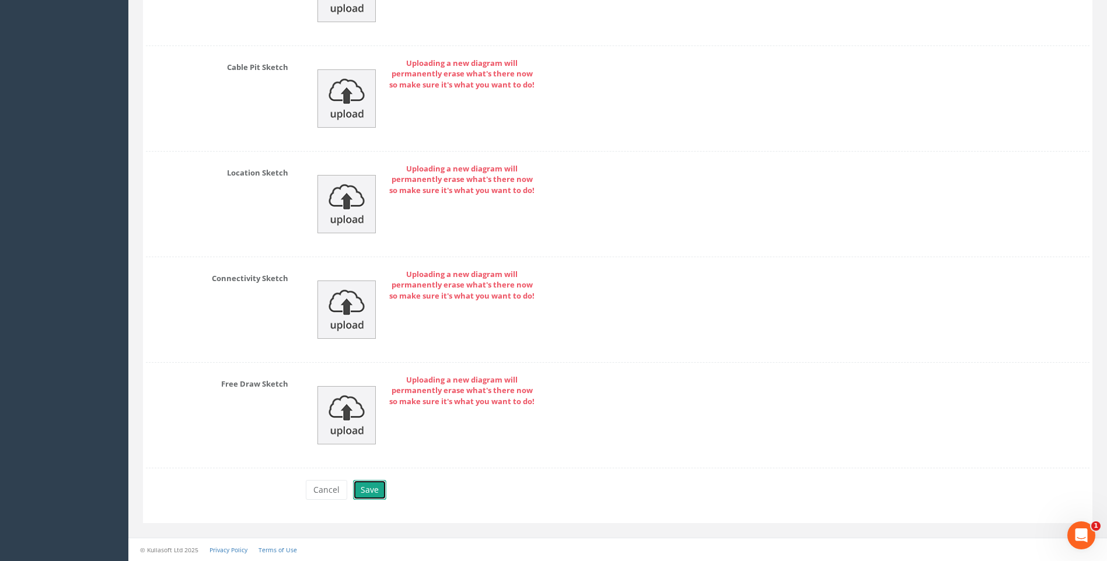
drag, startPoint x: 368, startPoint y: 486, endPoint x: 384, endPoint y: 487, distance: 16.3
click at [368, 486] on button "Save" at bounding box center [369, 490] width 33 height 20
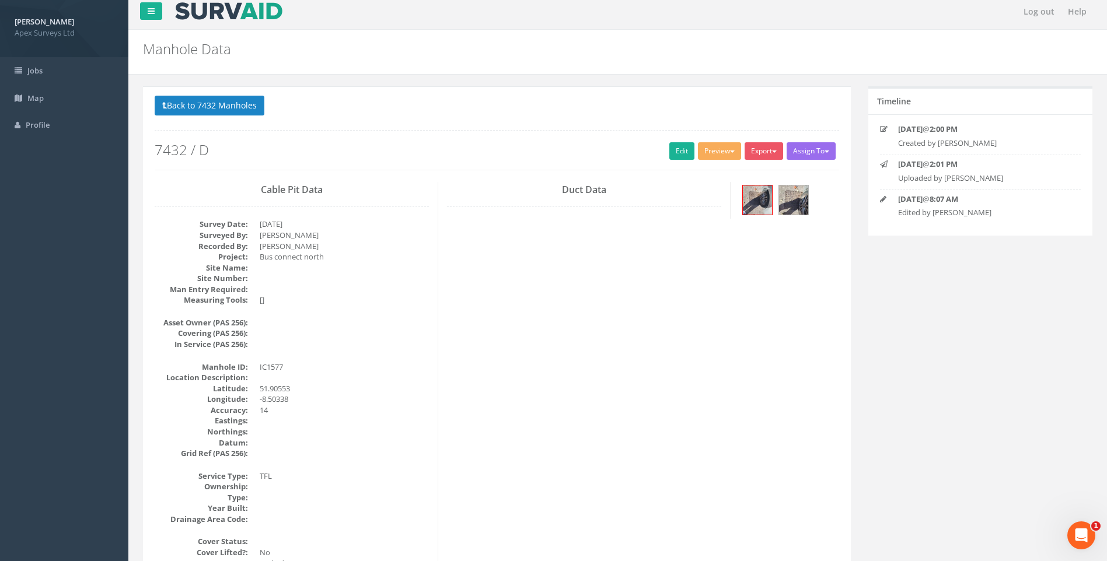
scroll to position [0, 0]
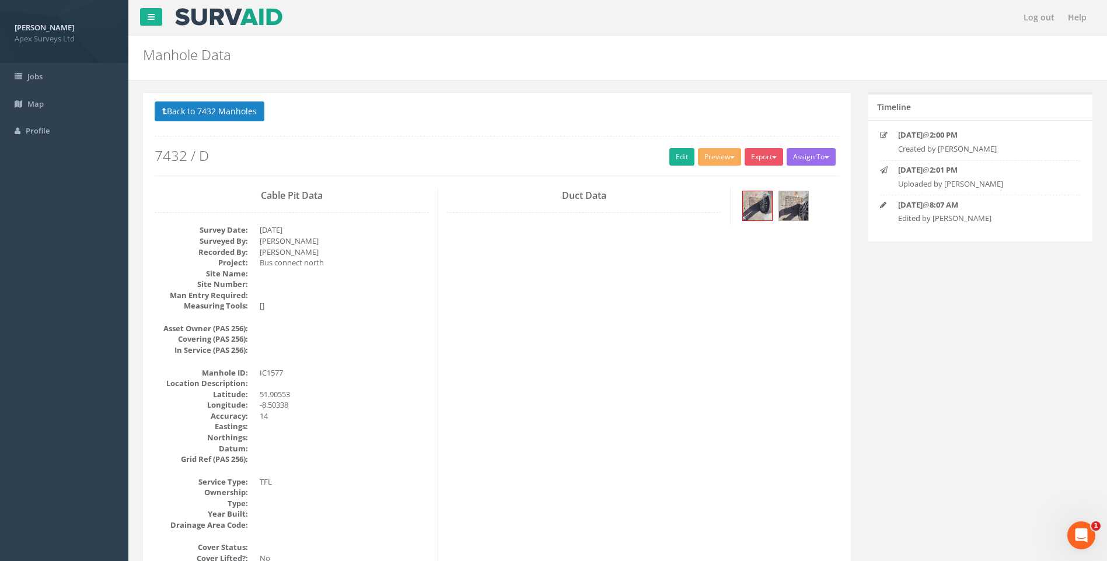
click at [216, 114] on button "Back to 7432 Manholes" at bounding box center [210, 112] width 110 height 20
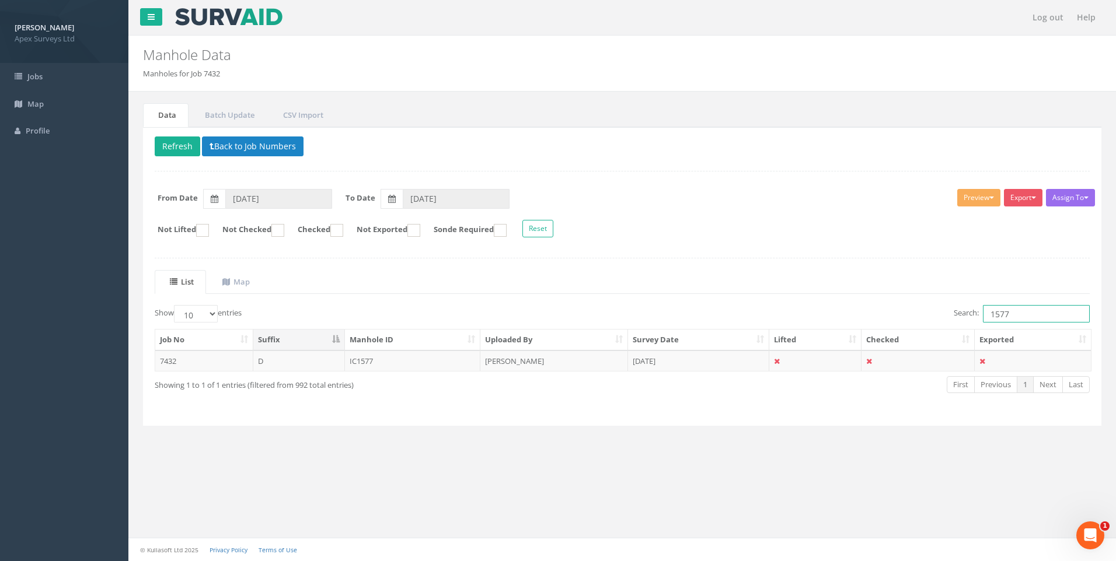
drag, startPoint x: 1009, startPoint y: 314, endPoint x: 1044, endPoint y: 314, distance: 35.0
click at [1028, 314] on input "1577" at bounding box center [1036, 314] width 107 height 18
type input "1575"
